Goal: Information Seeking & Learning: Learn about a topic

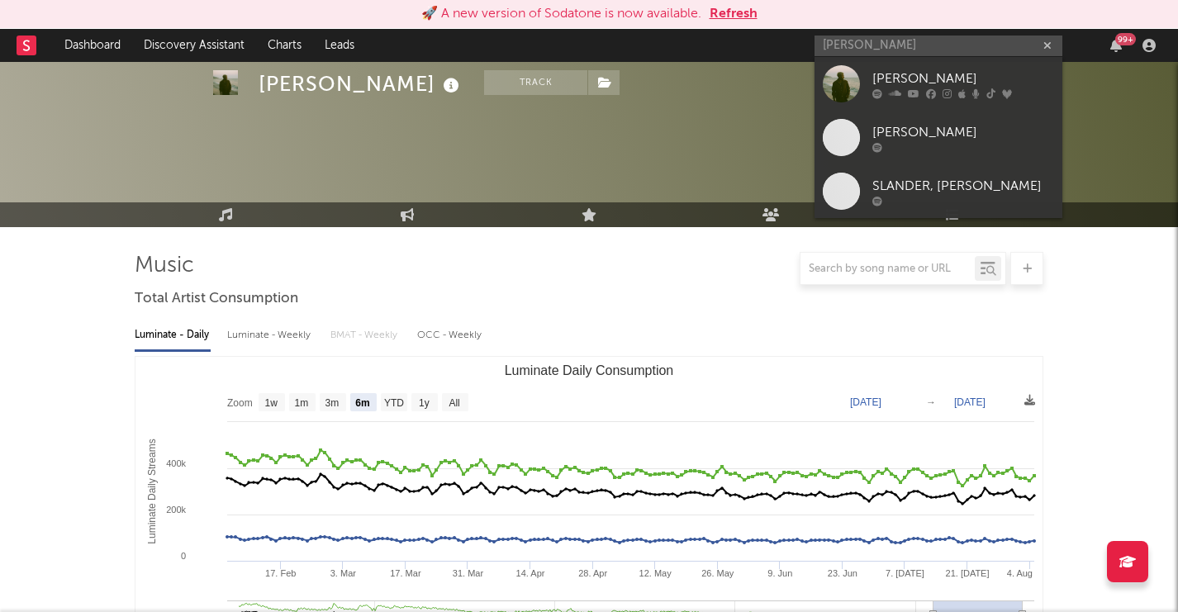
select select "6m"
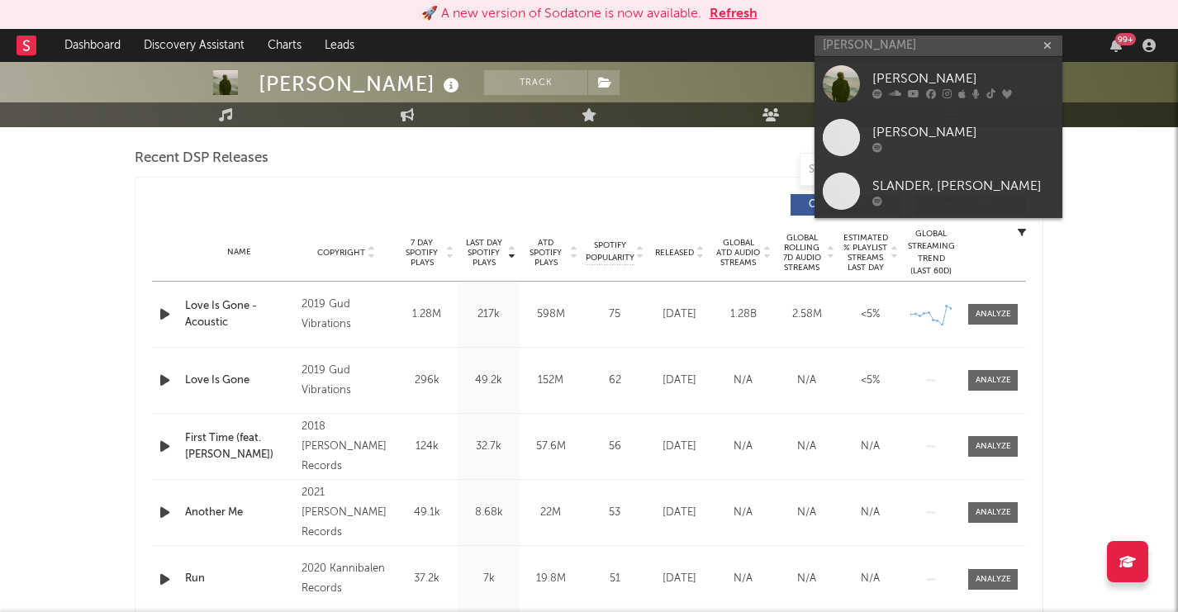
click at [1048, 44] on icon "button" at bounding box center [1047, 45] width 8 height 11
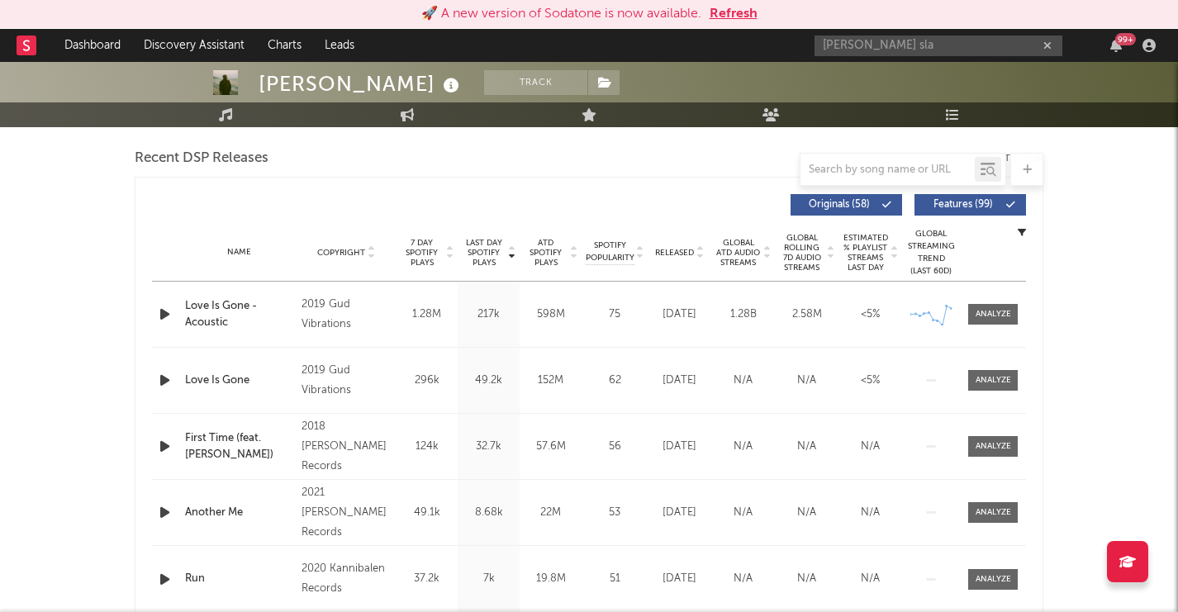
click at [909, 50] on input "Dawson sla" at bounding box center [939, 46] width 248 height 21
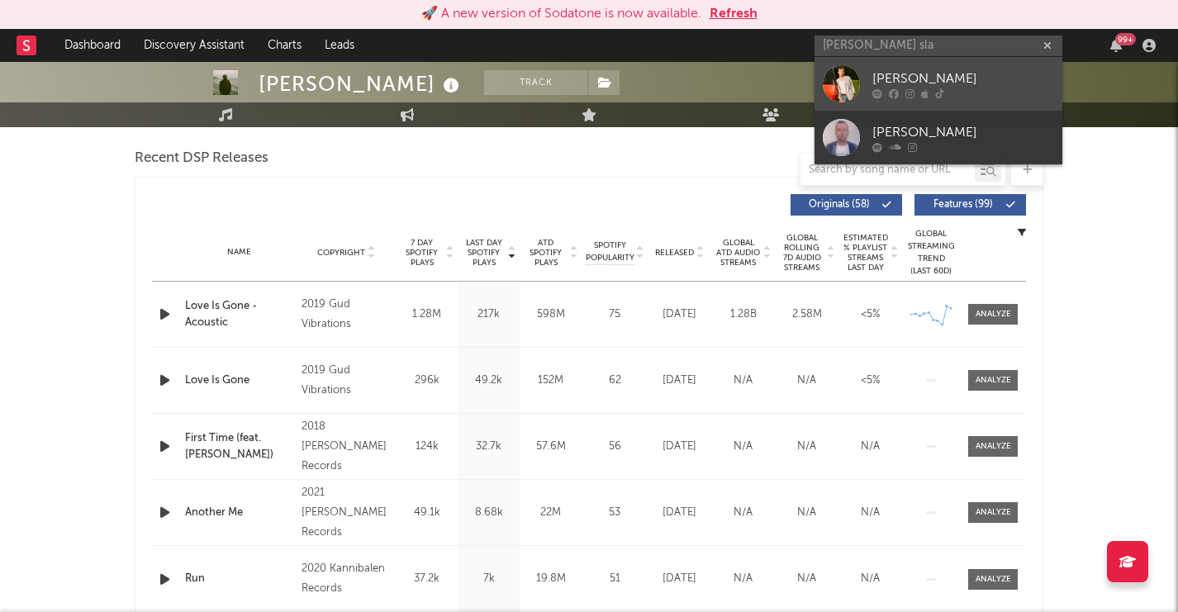
type input "Dawson sla"
click at [902, 91] on div at bounding box center [963, 93] width 182 height 10
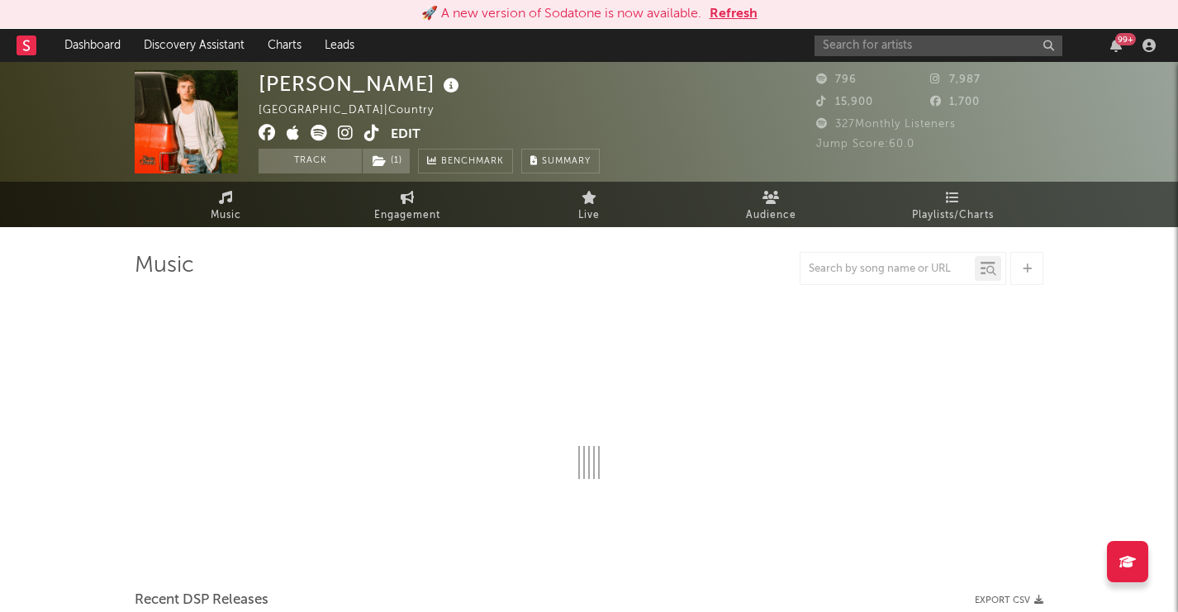
select select "6m"
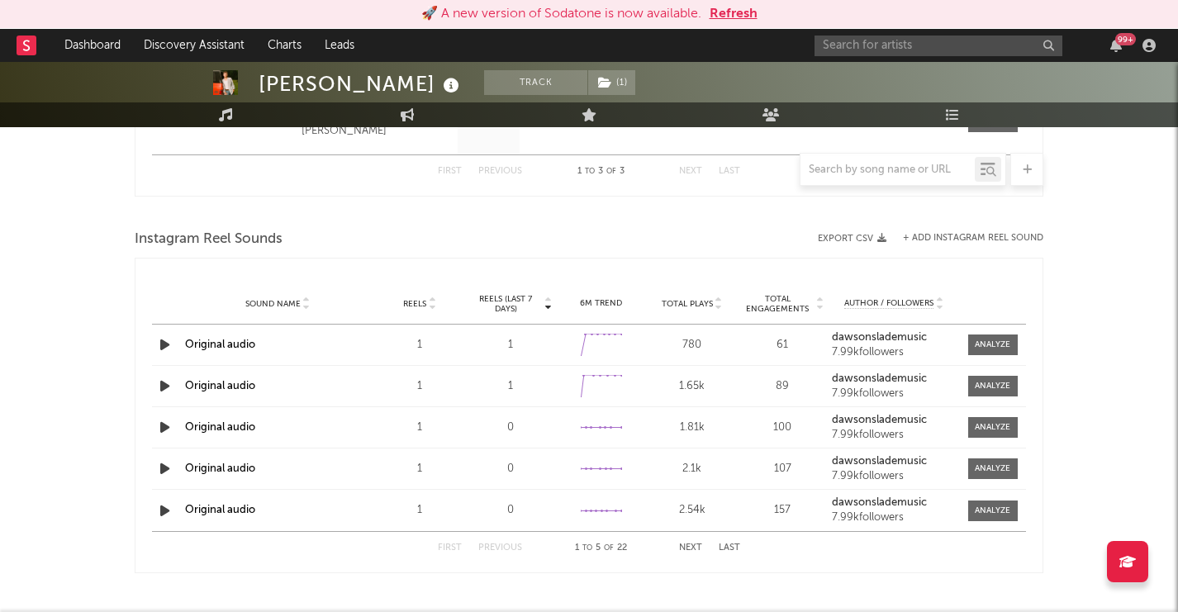
scroll to position [901, 0]
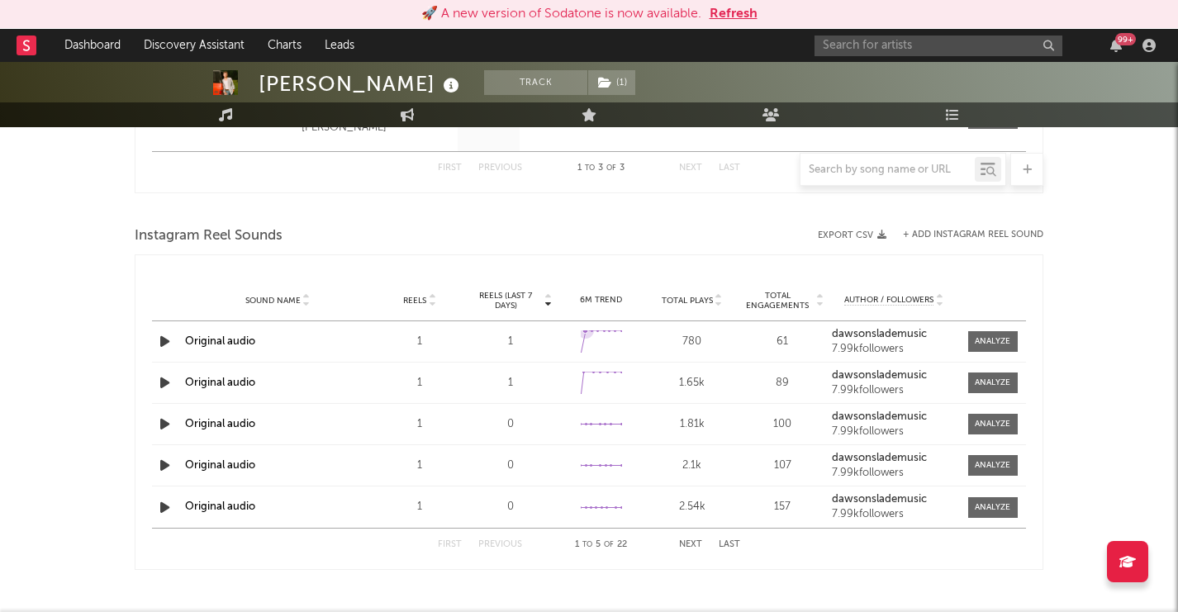
click at [586, 344] on icon at bounding box center [601, 341] width 40 height 22
click at [167, 342] on icon "button" at bounding box center [164, 341] width 17 height 21
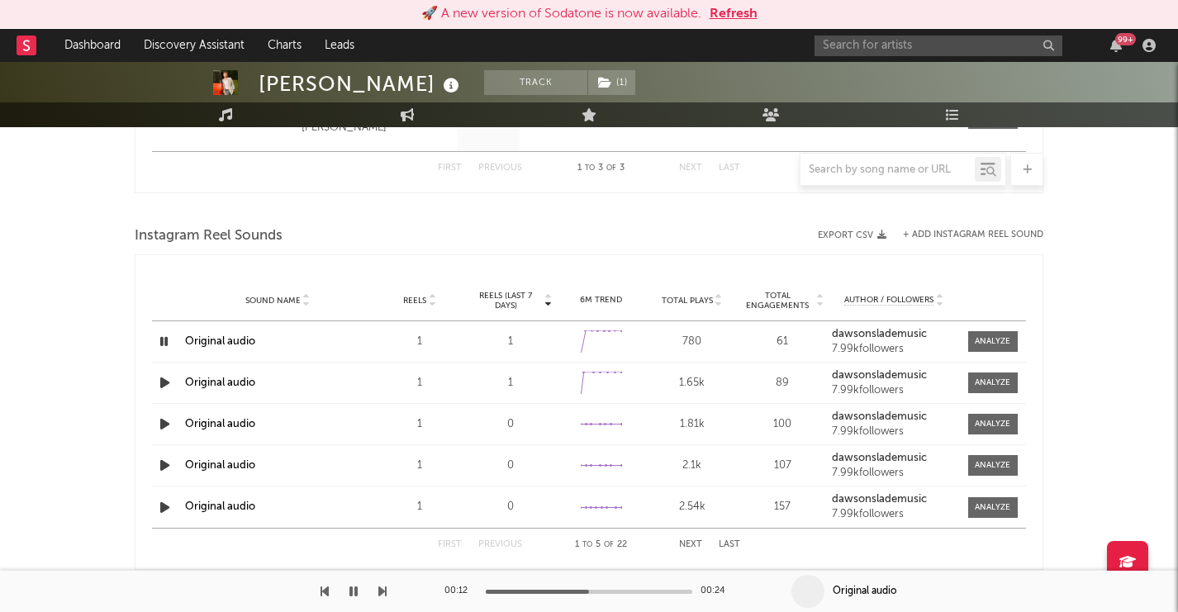
click at [163, 422] on icon "button" at bounding box center [164, 424] width 17 height 21
click at [354, 586] on icon "button" at bounding box center [353, 591] width 8 height 13
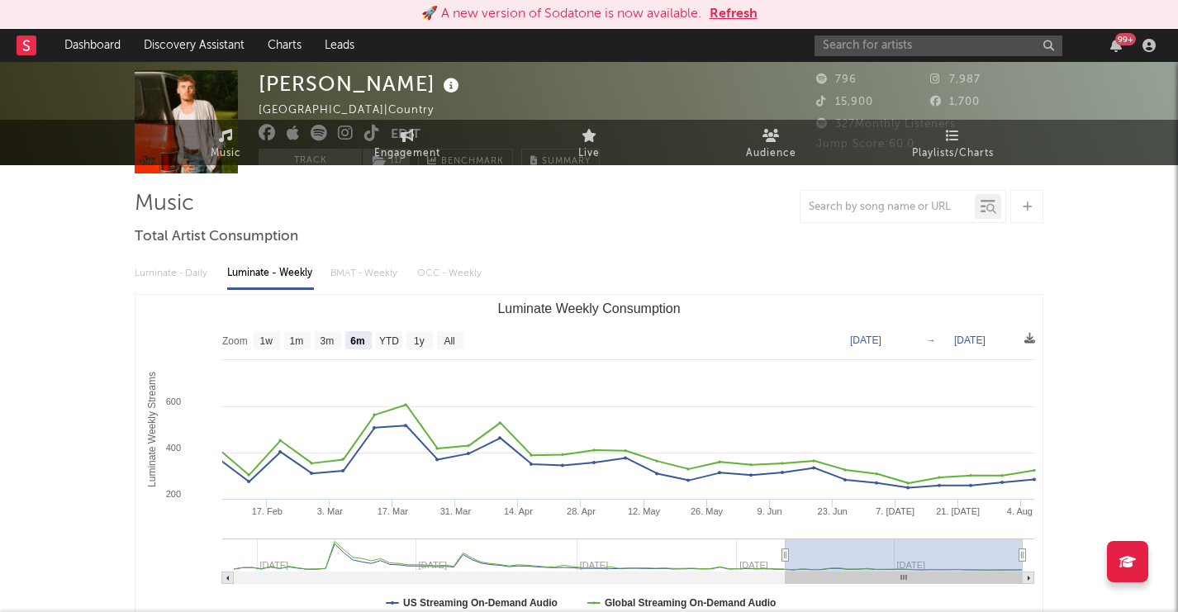
scroll to position [0, 0]
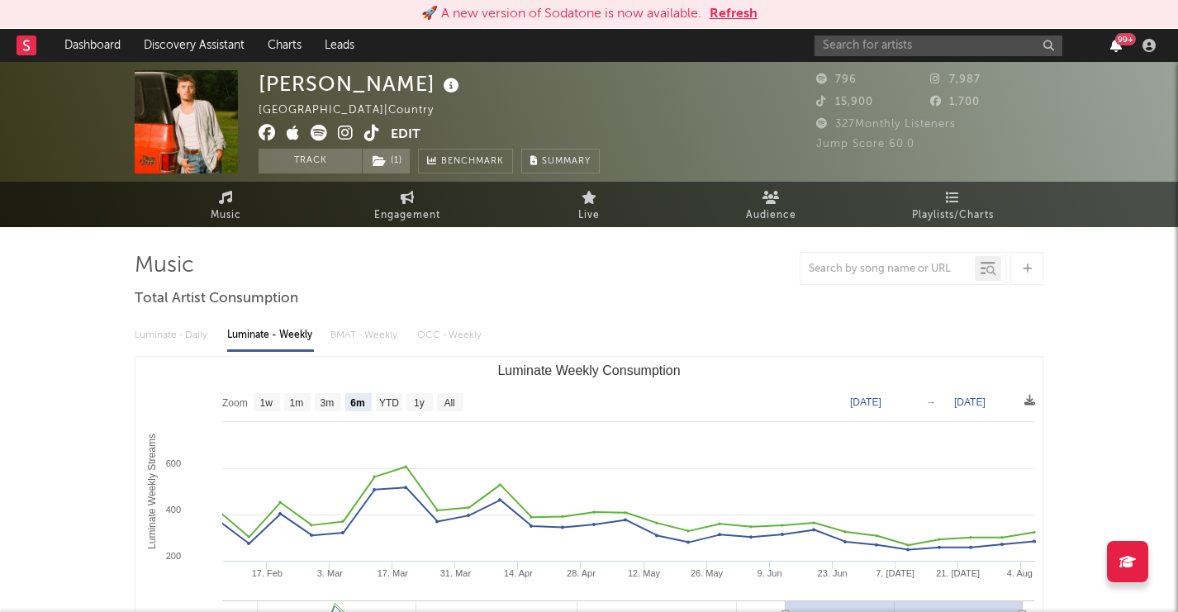
click at [1116, 50] on icon "button" at bounding box center [1116, 45] width 12 height 13
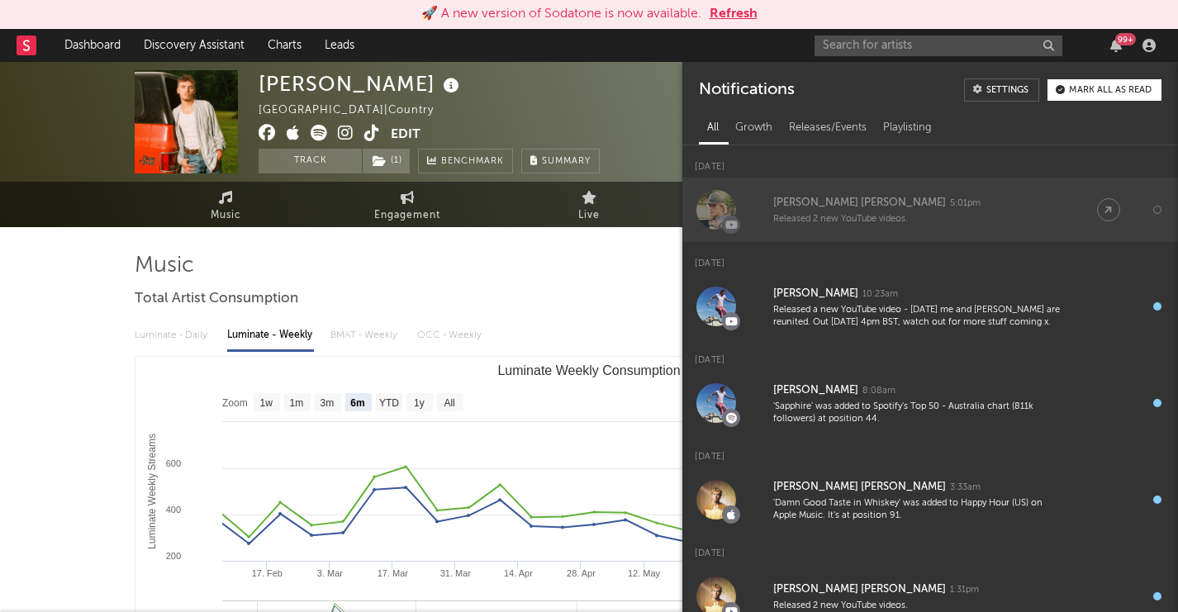
click at [845, 202] on div "[PERSON_NAME] [PERSON_NAME]" at bounding box center [859, 203] width 173 height 20
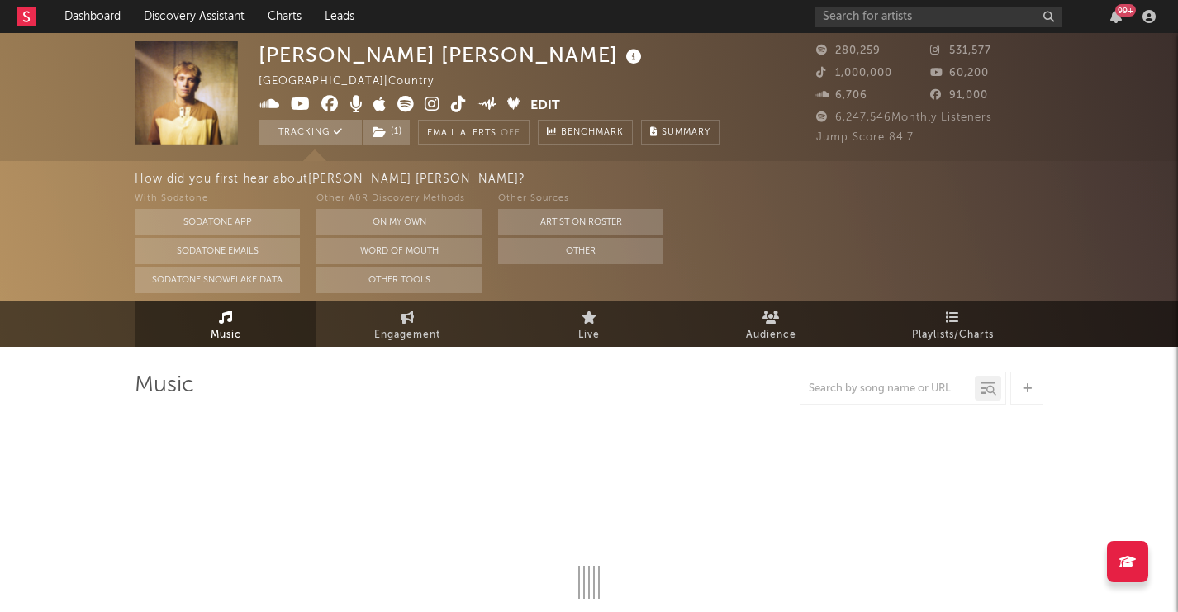
select select "6m"
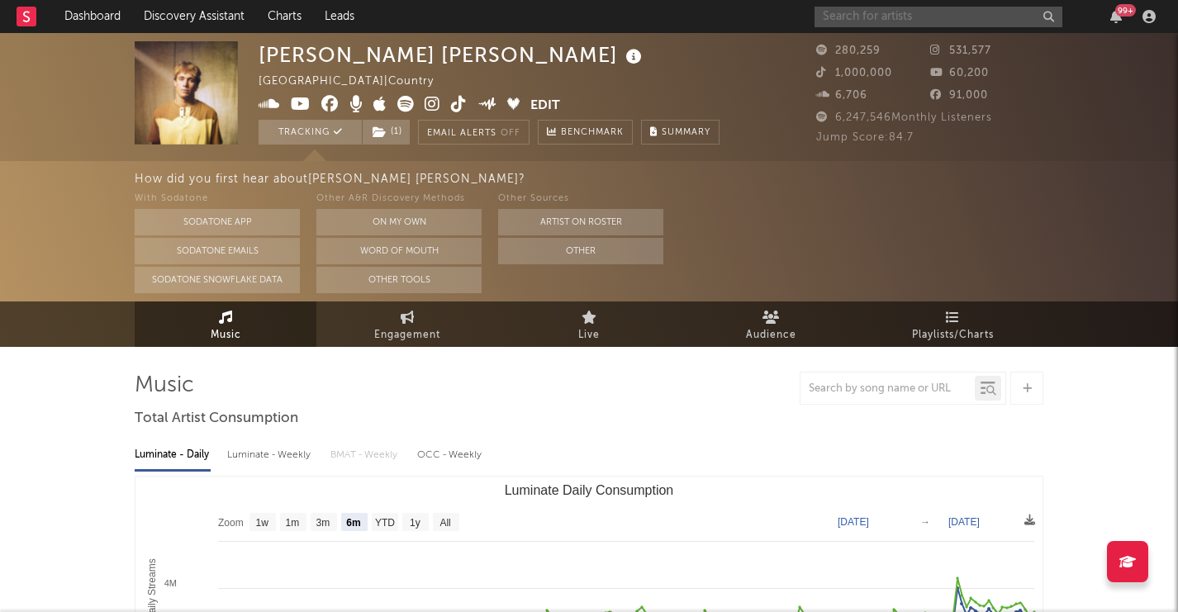
click at [849, 16] on input "text" at bounding box center [939, 17] width 248 height 21
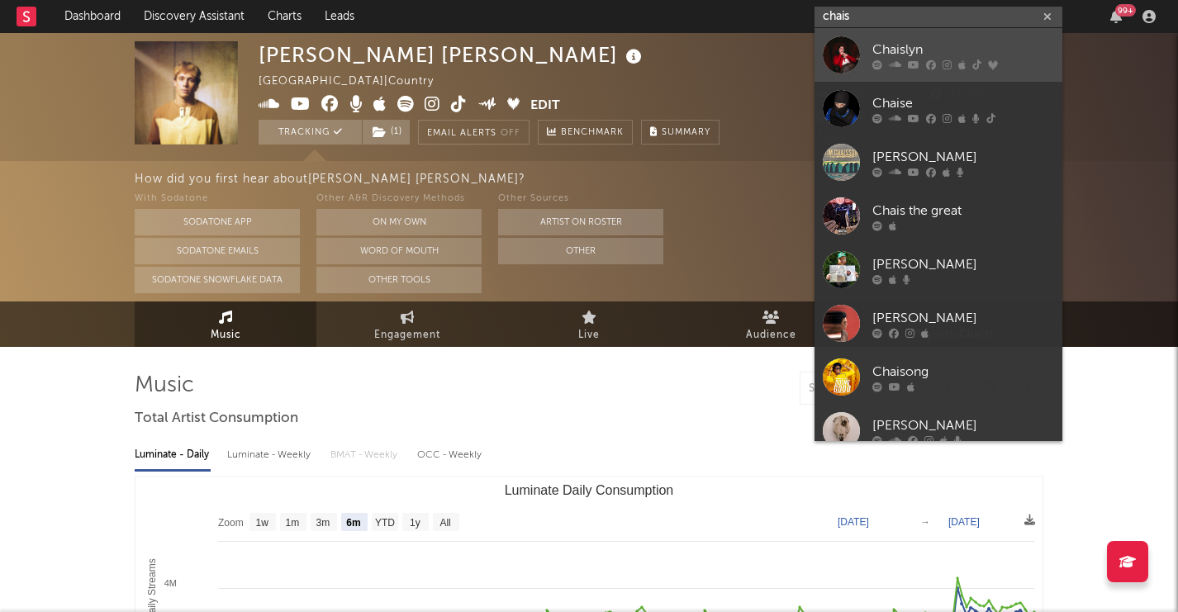
type input "chais"
click at [924, 79] on link "Chaislyn" at bounding box center [939, 55] width 248 height 54
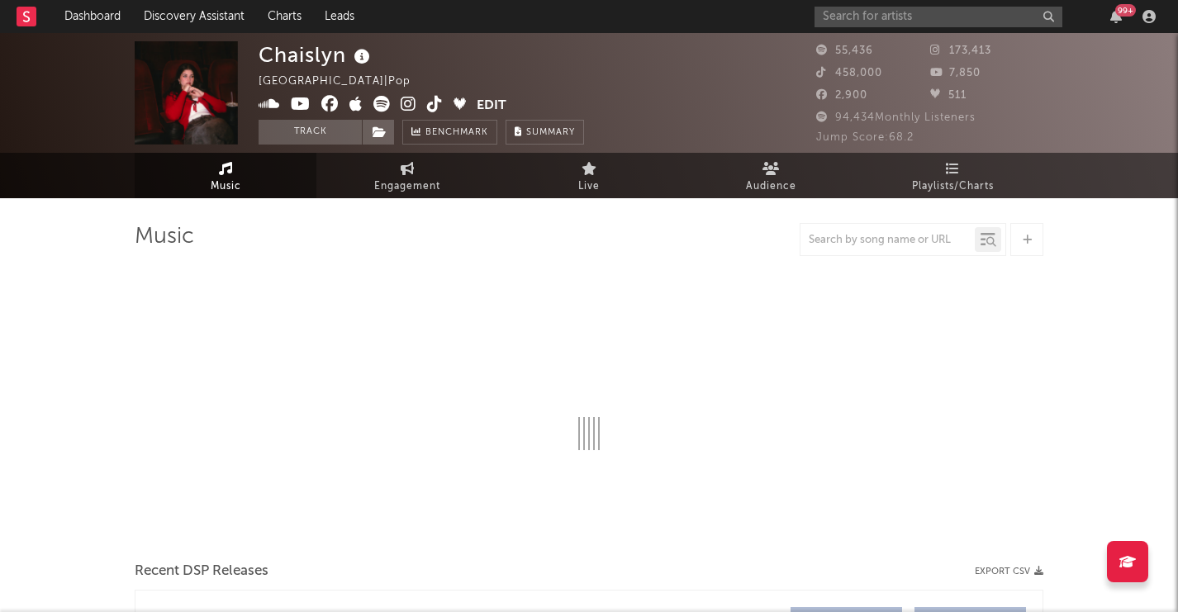
select select "6m"
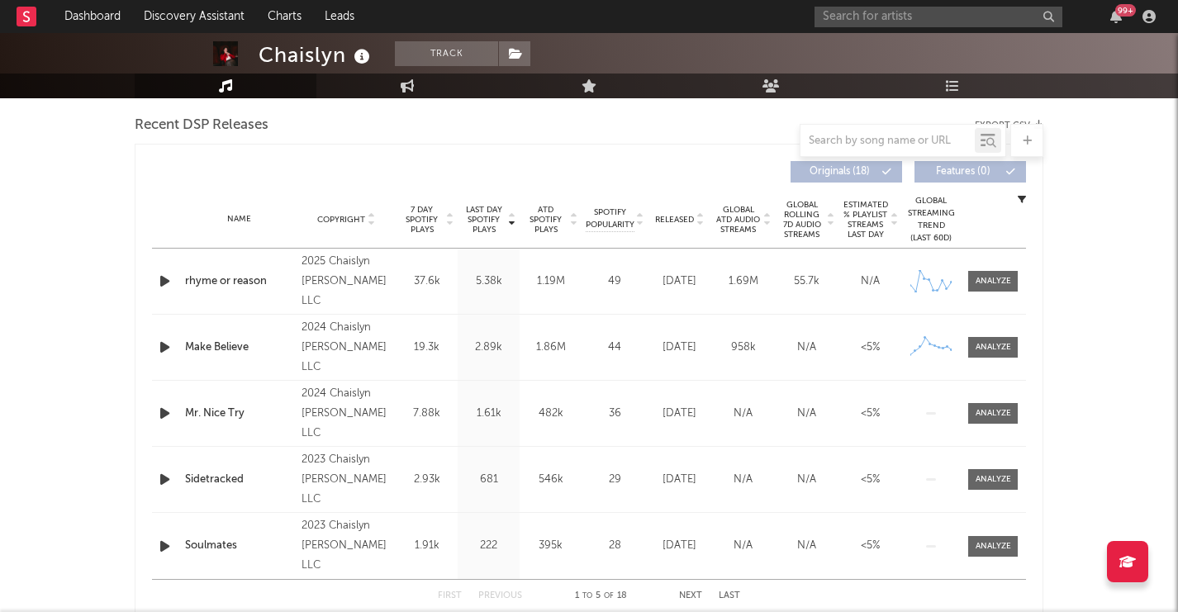
scroll to position [576, 0]
click at [167, 343] on icon "button" at bounding box center [164, 348] width 17 height 21
click at [169, 281] on icon "button" at bounding box center [164, 282] width 17 height 21
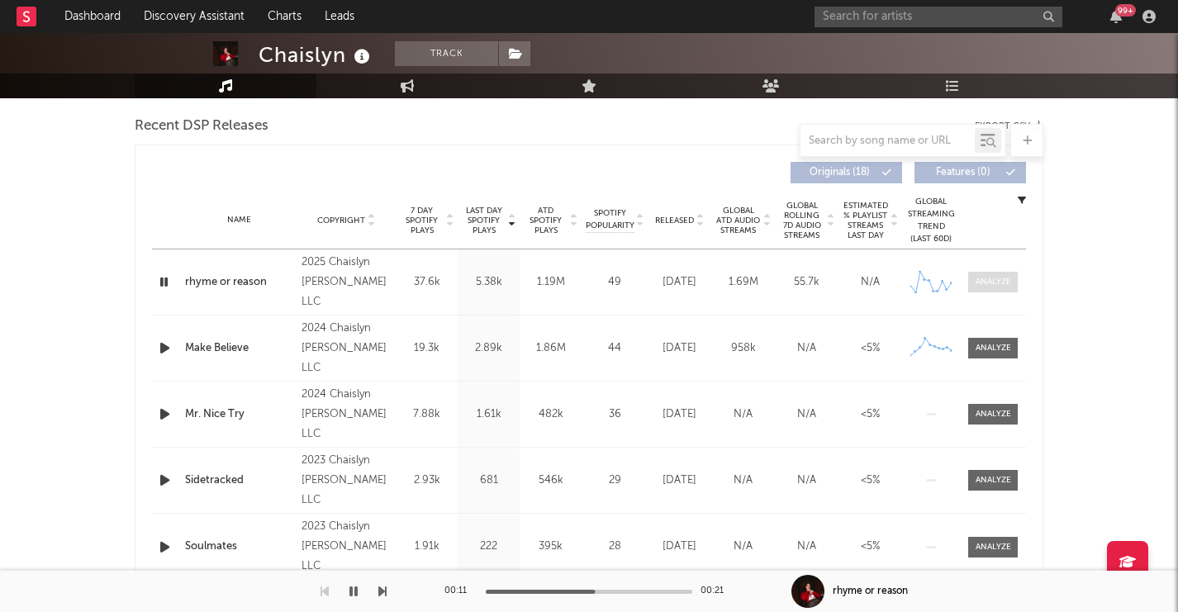
click at [1013, 278] on span at bounding box center [993, 282] width 50 height 21
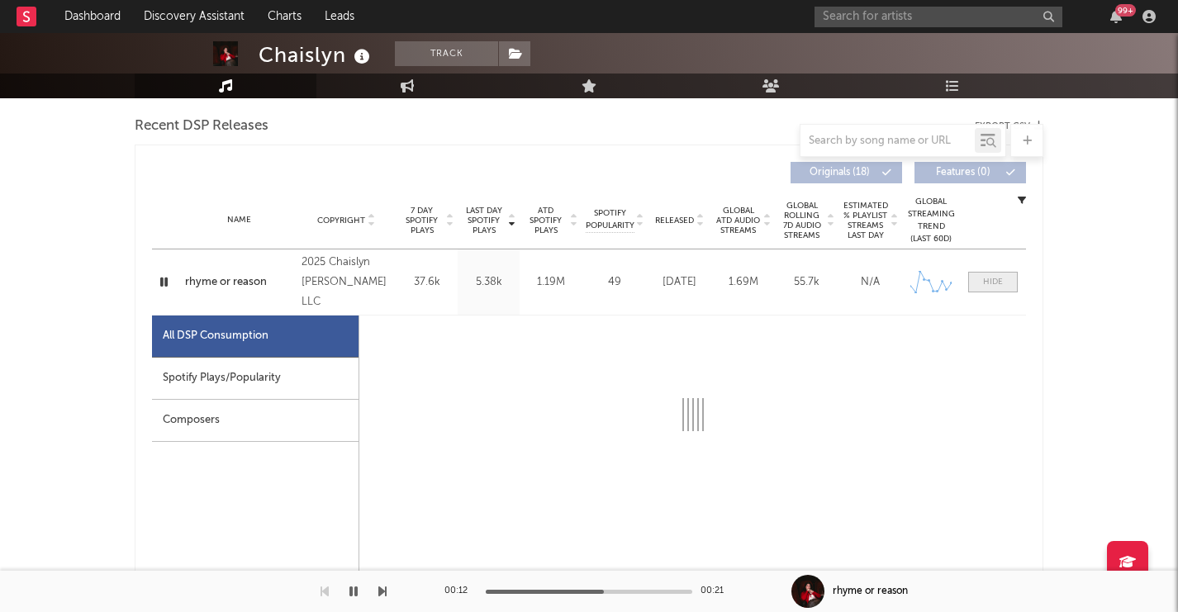
select select "6m"
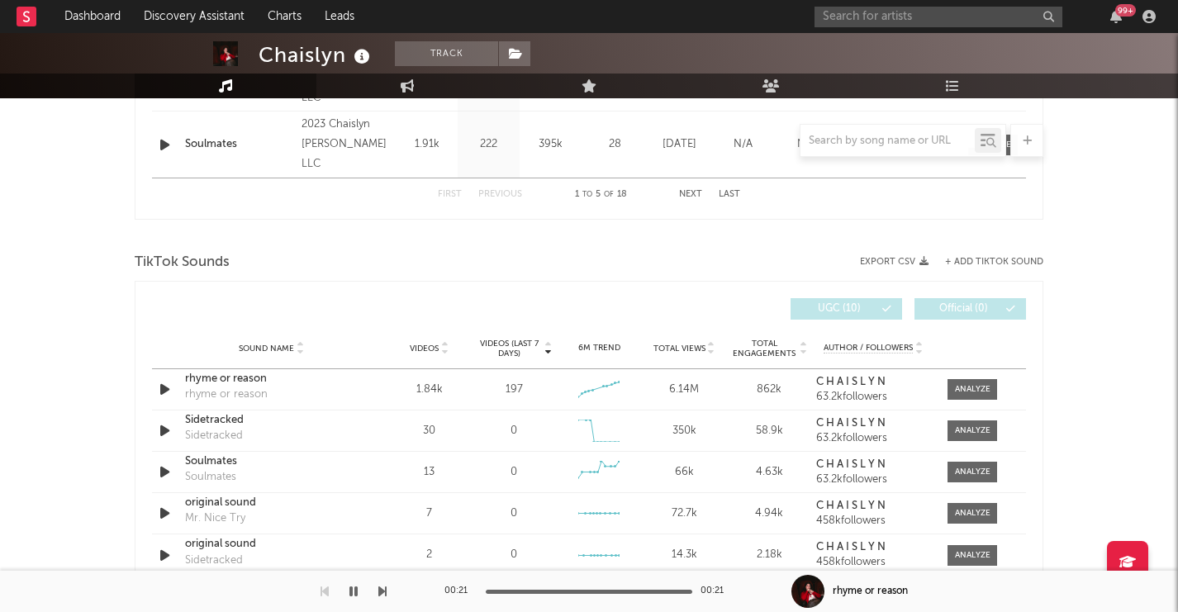
scroll to position [1785, 0]
